Goal: Task Accomplishment & Management: Complete application form

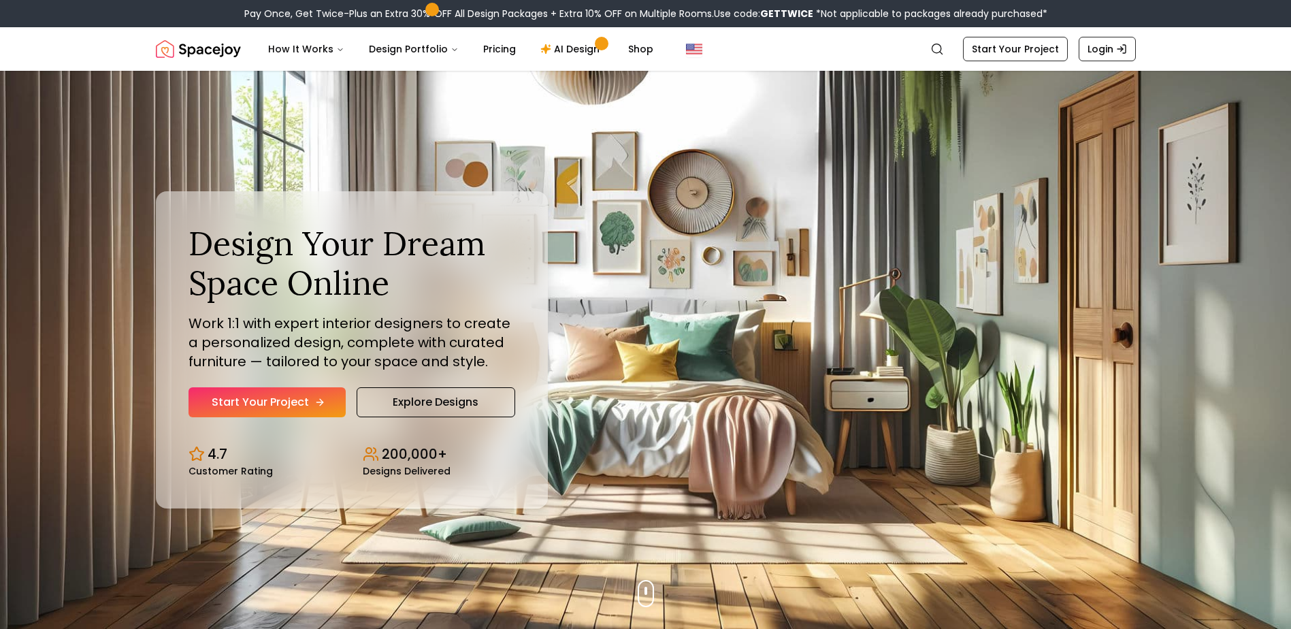
click at [318, 410] on link "Start Your Project" at bounding box center [267, 402] width 157 height 30
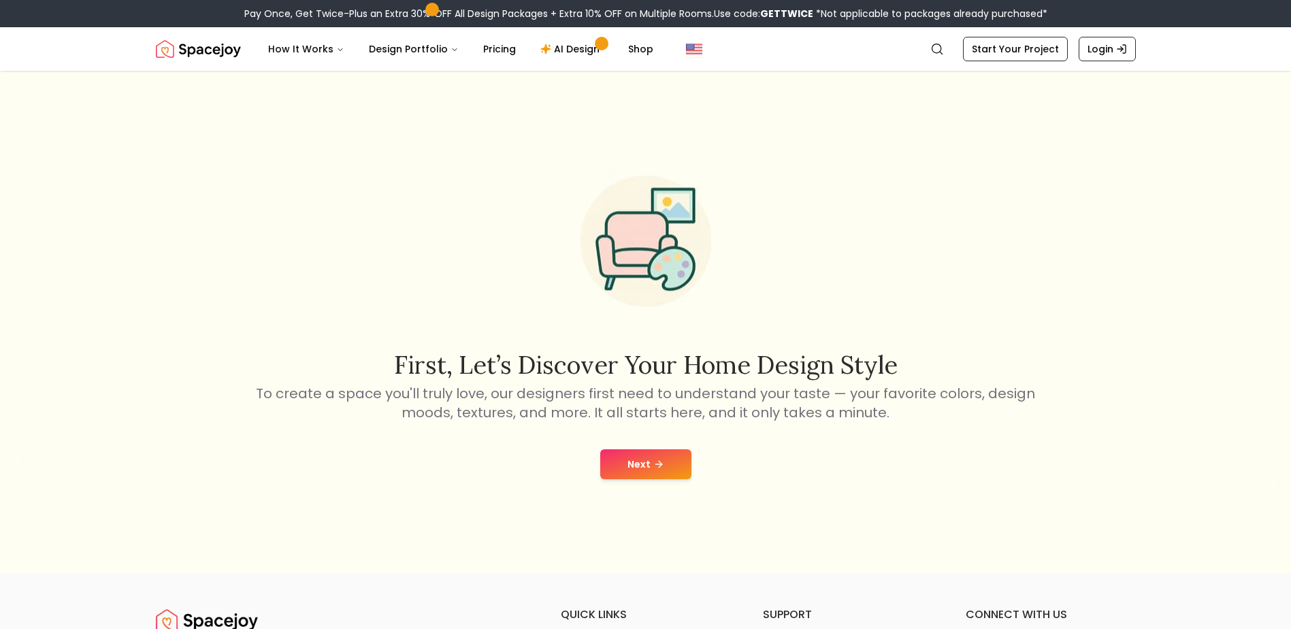
click at [641, 470] on button "Next" at bounding box center [645, 464] width 91 height 30
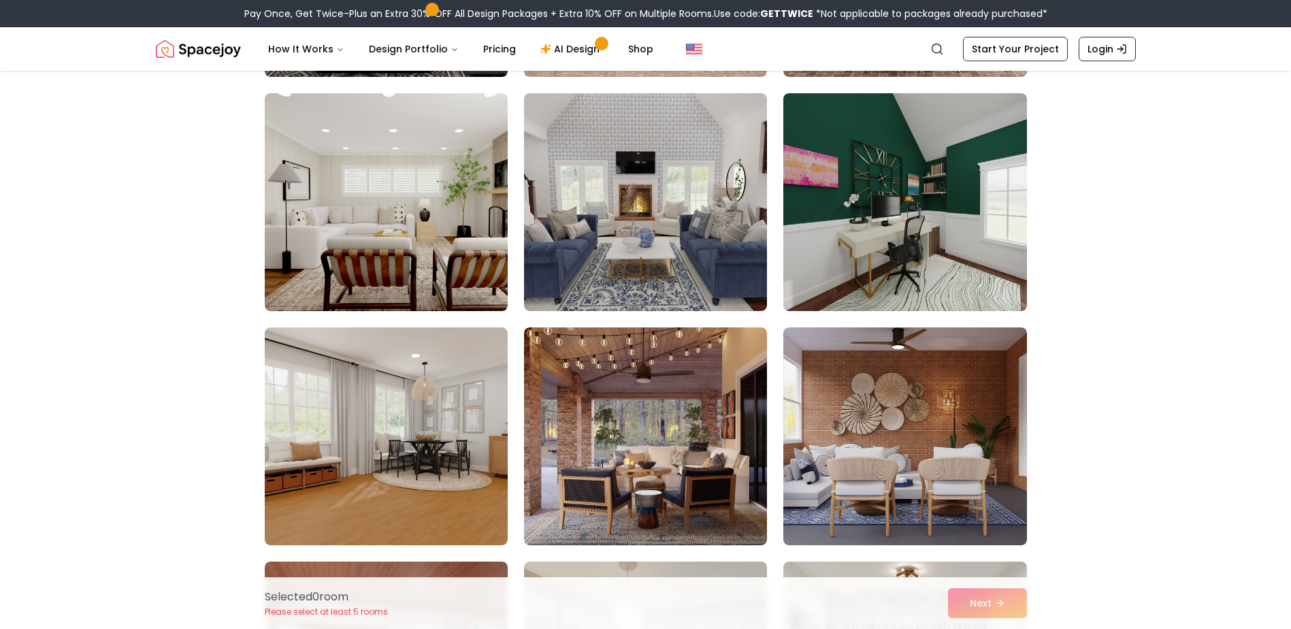
scroll to position [2587, 0]
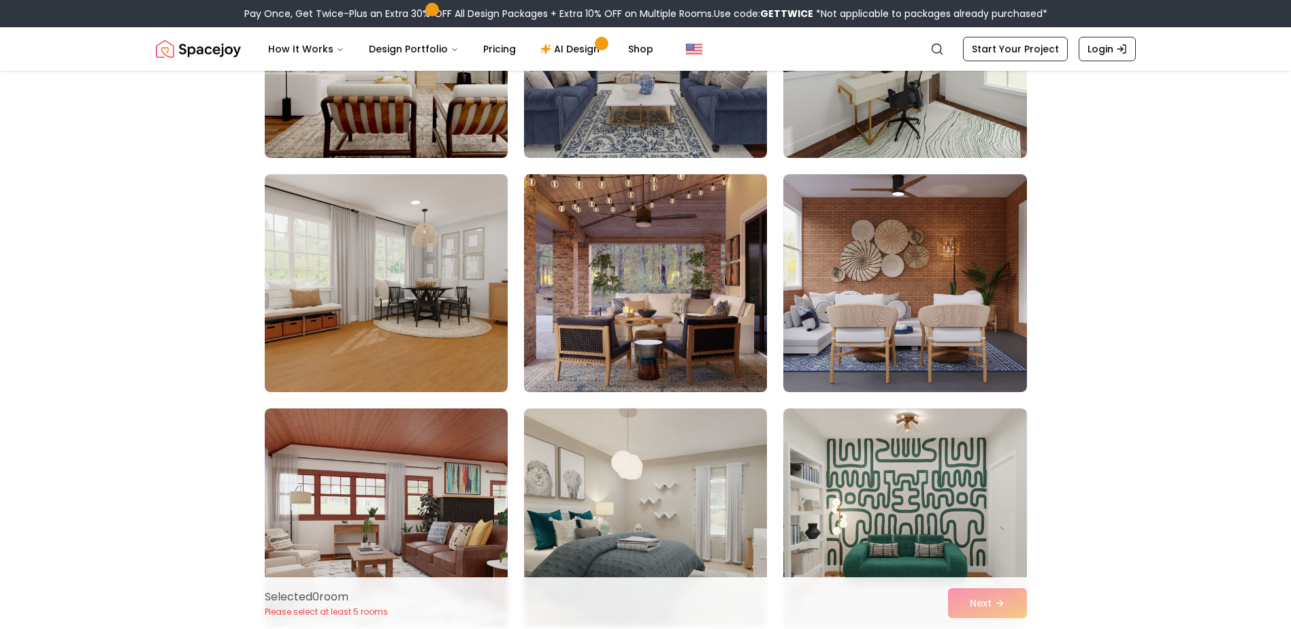
click at [670, 270] on img at bounding box center [645, 283] width 255 height 229
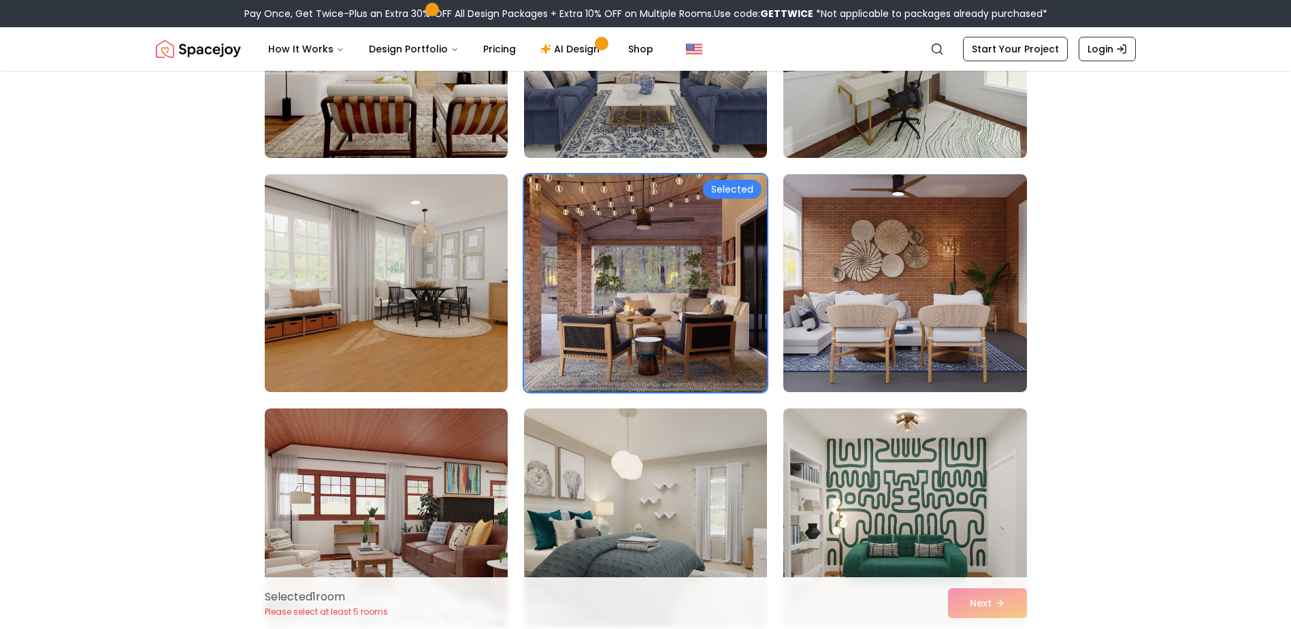
click at [990, 601] on div "Selected 1 room Please select at least 5 rooms Next" at bounding box center [646, 603] width 784 height 52
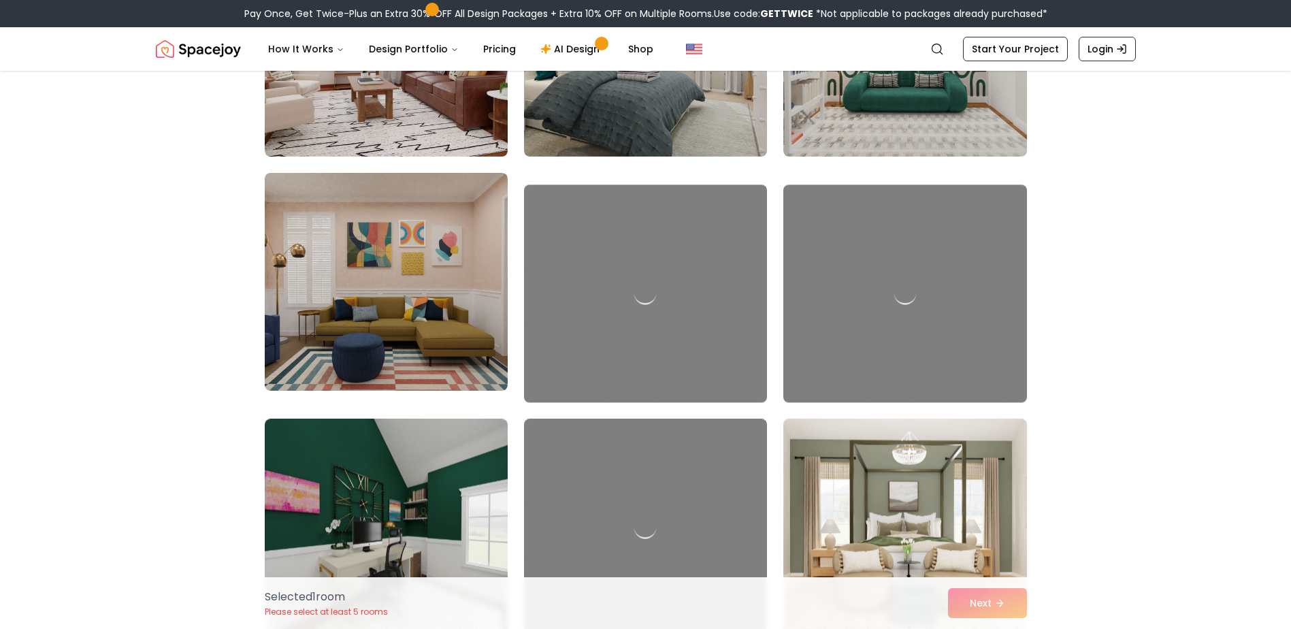
scroll to position [3267, 0]
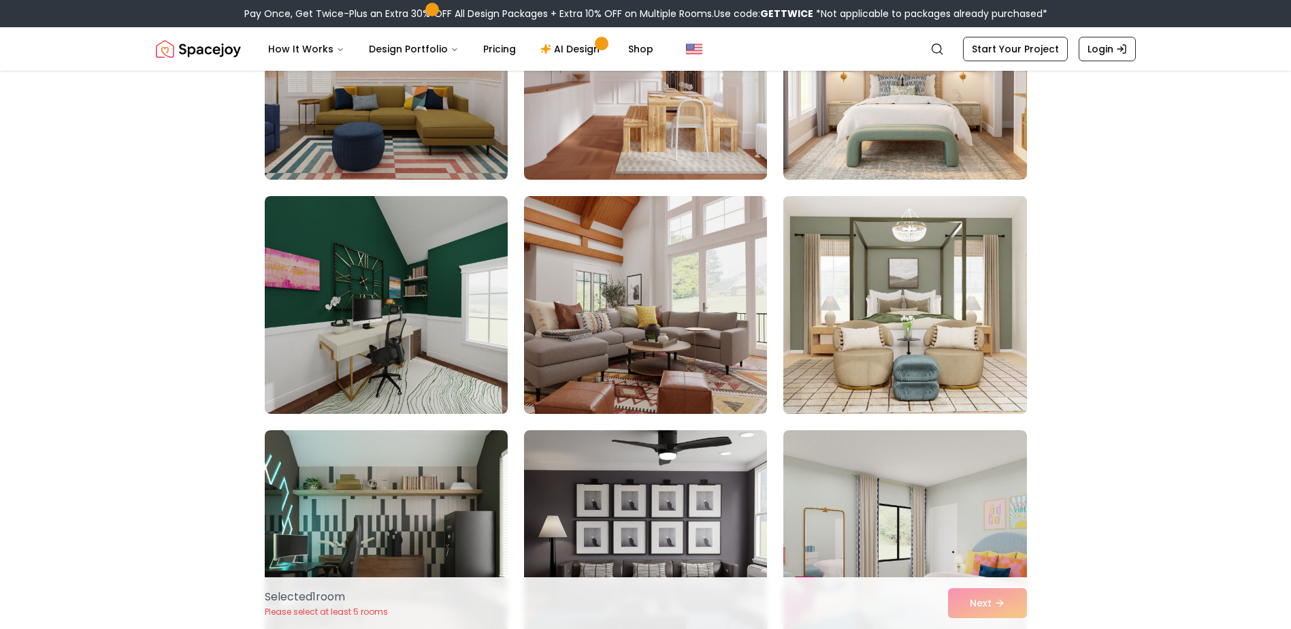
click at [897, 270] on img at bounding box center [904, 305] width 255 height 229
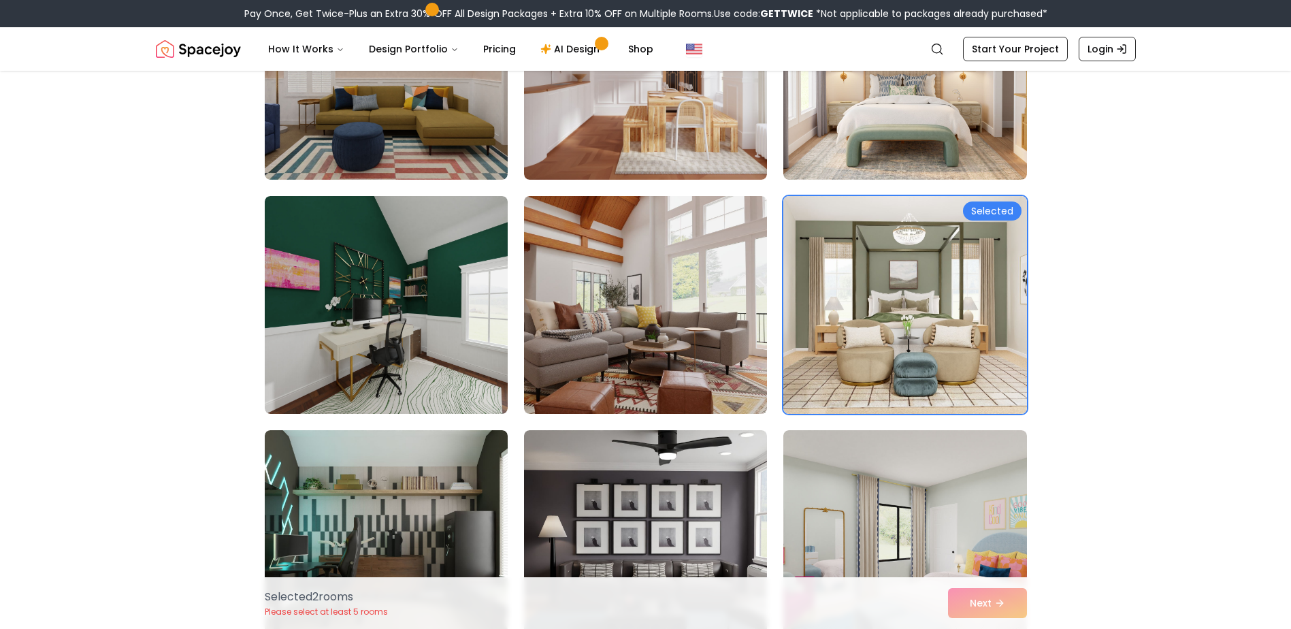
click at [999, 604] on div "Selected 2 room s Please select at least 5 rooms Next" at bounding box center [646, 603] width 784 height 52
click at [943, 493] on img at bounding box center [904, 539] width 255 height 229
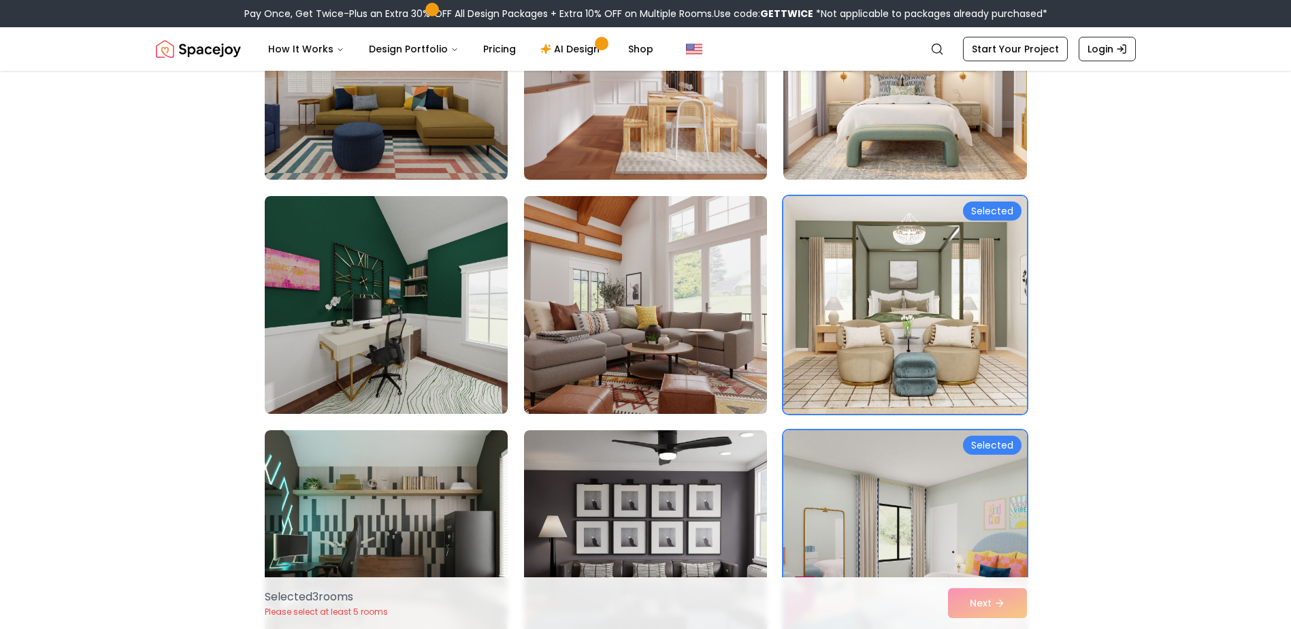
click at [678, 396] on img at bounding box center [645, 305] width 255 height 229
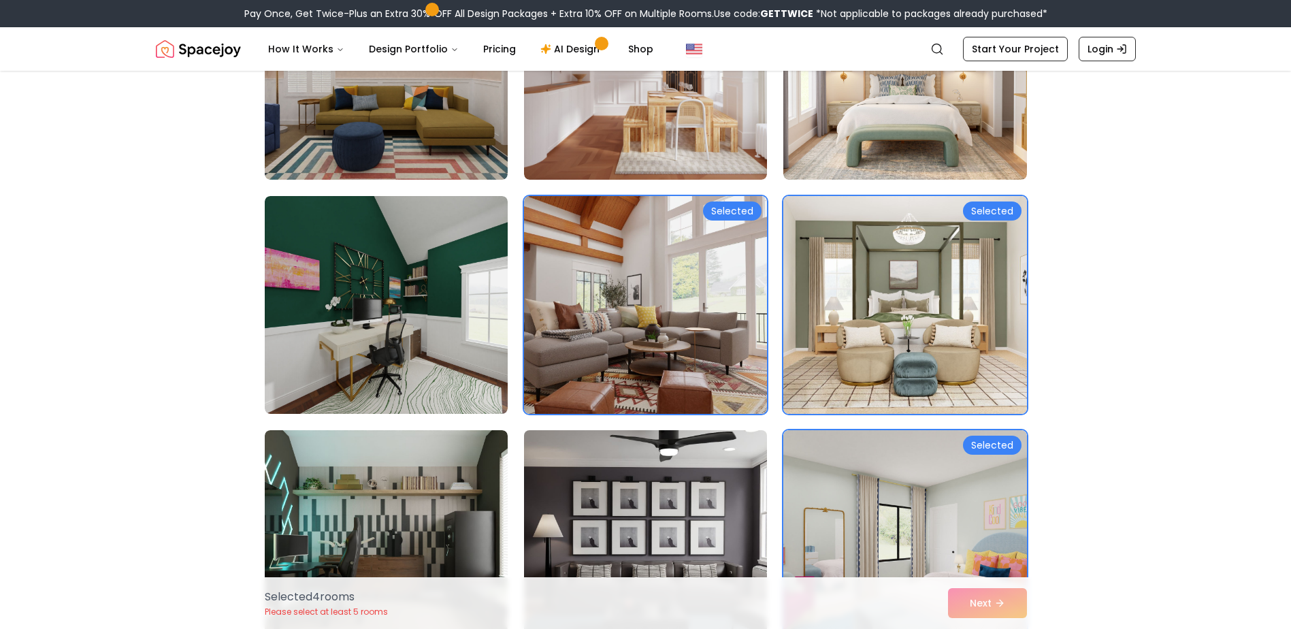
click at [741, 568] on img at bounding box center [645, 539] width 255 height 229
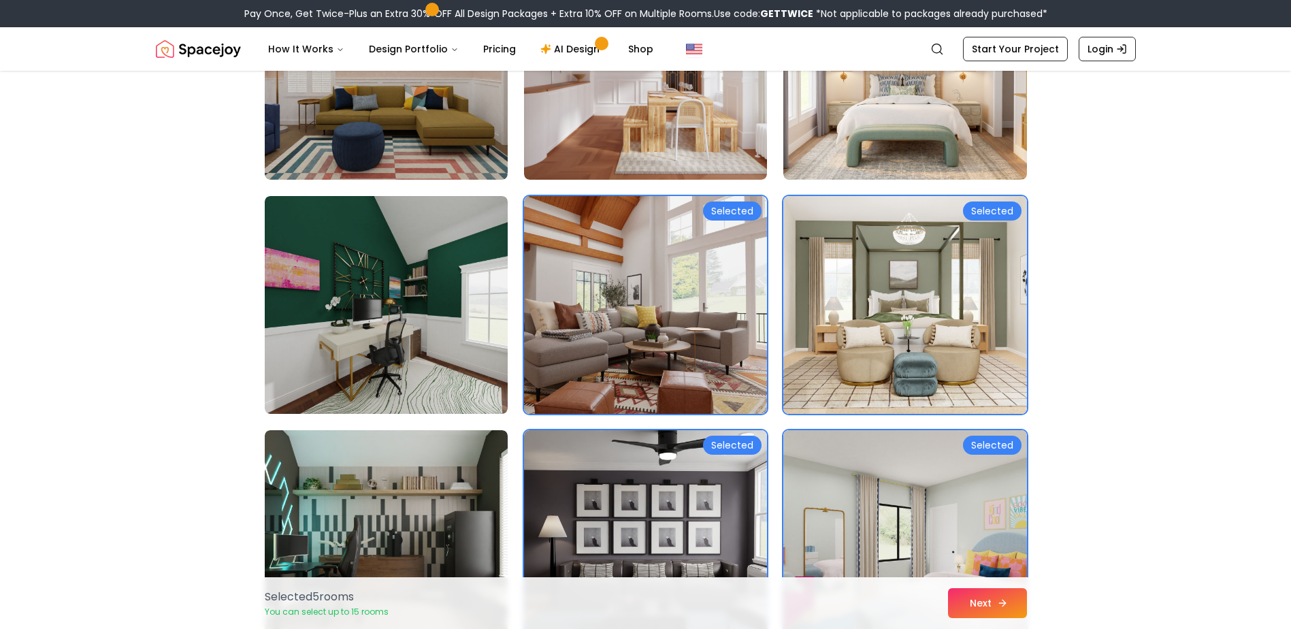
click at [978, 606] on button "Next" at bounding box center [987, 603] width 79 height 30
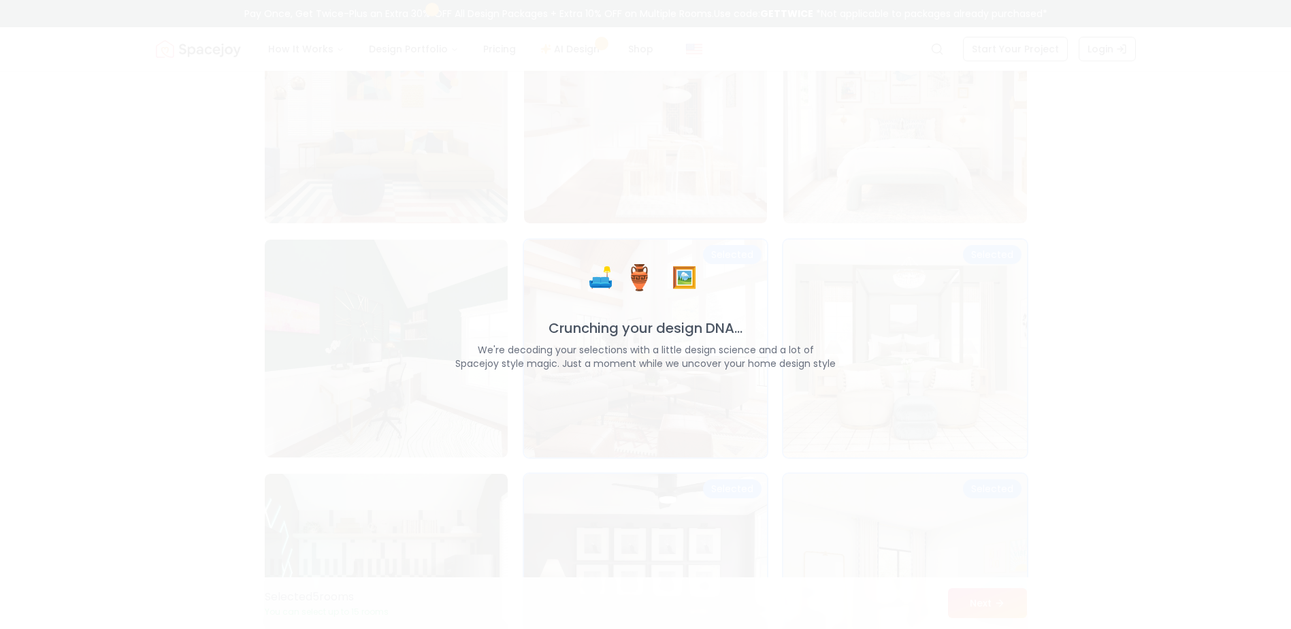
scroll to position [3311, 0]
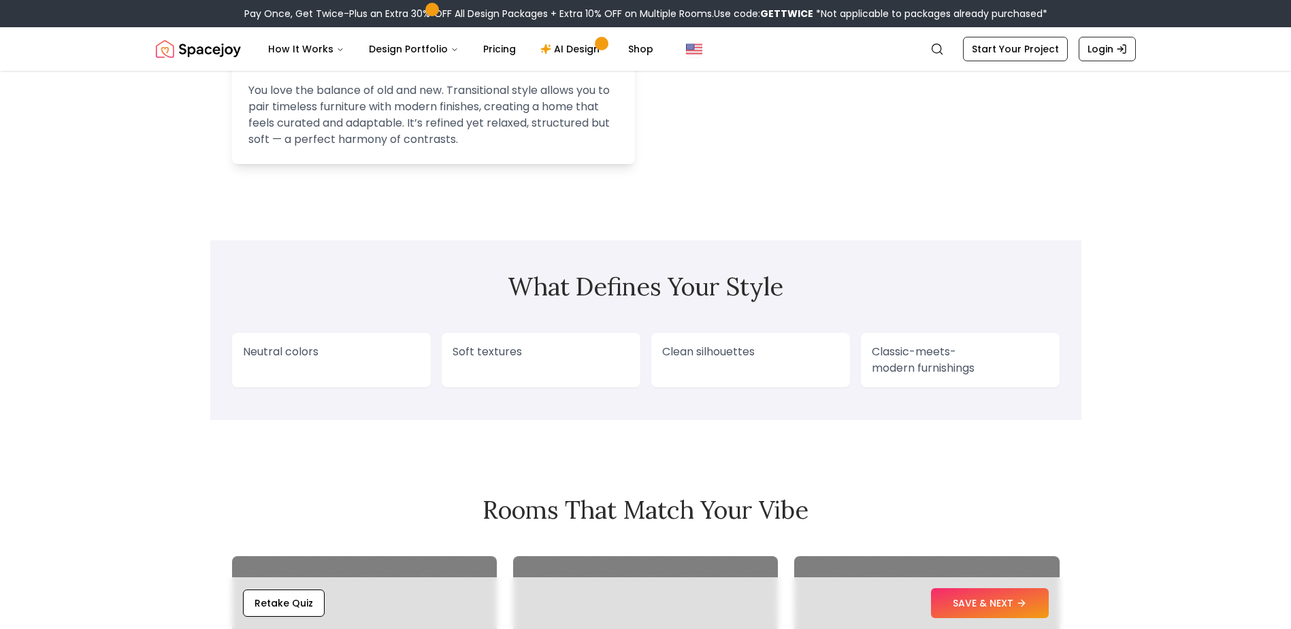
scroll to position [953, 0]
